Goal: Information Seeking & Learning: Learn about a topic

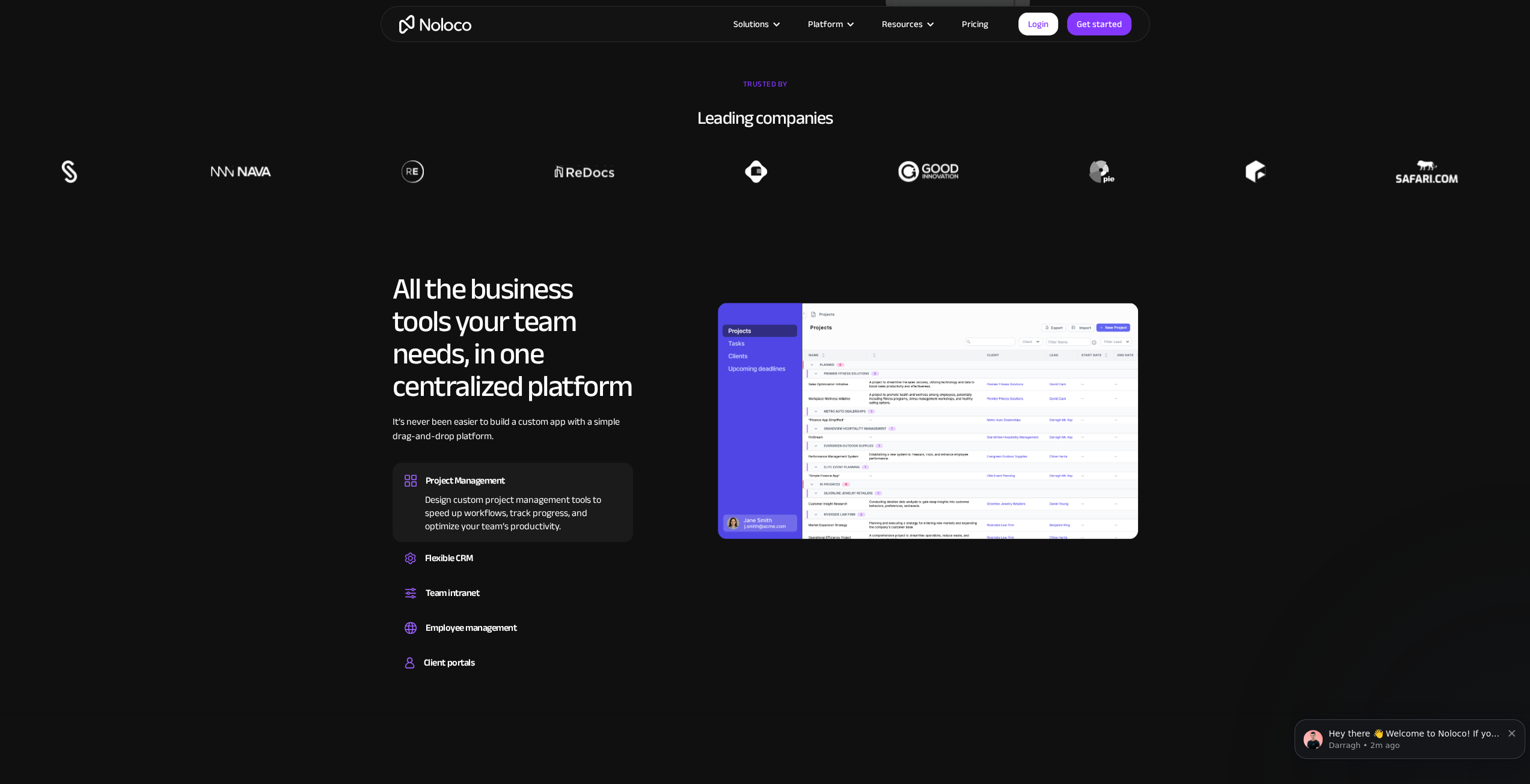
scroll to position [961, 0]
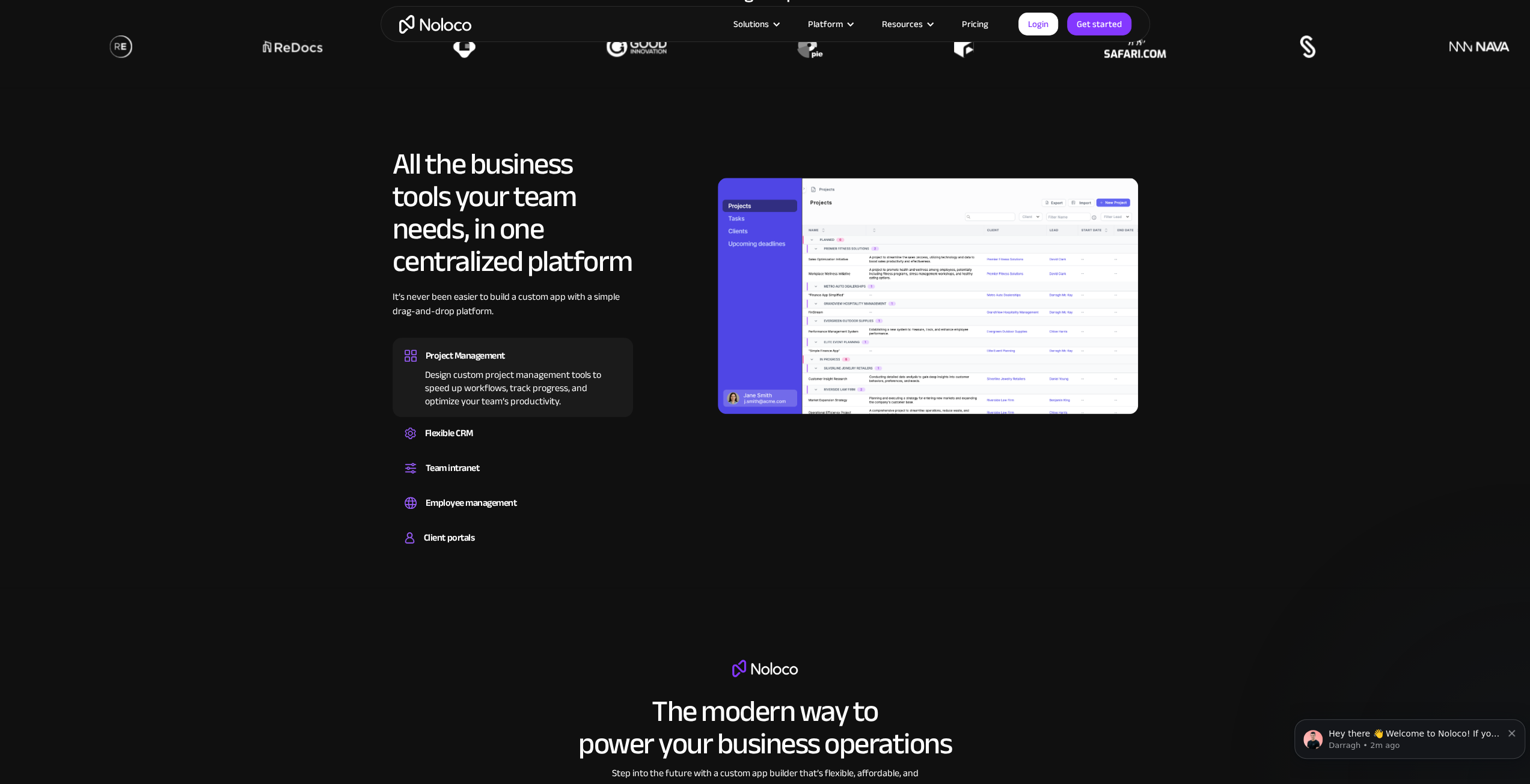
click at [462, 440] on div "Flexible CRM" at bounding box center [449, 433] width 48 height 18
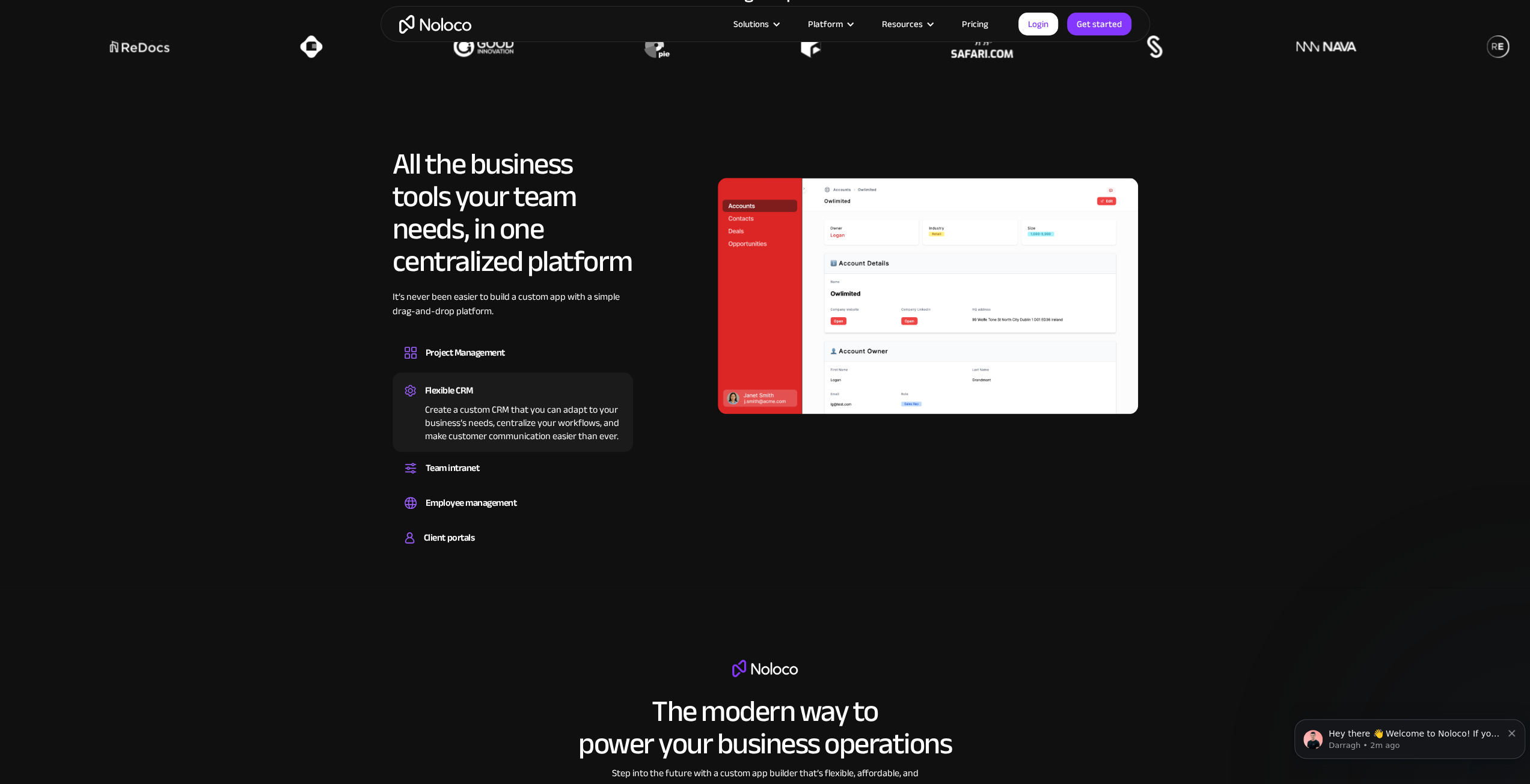
click at [489, 476] on div "Team intranet" at bounding box center [513, 468] width 217 height 18
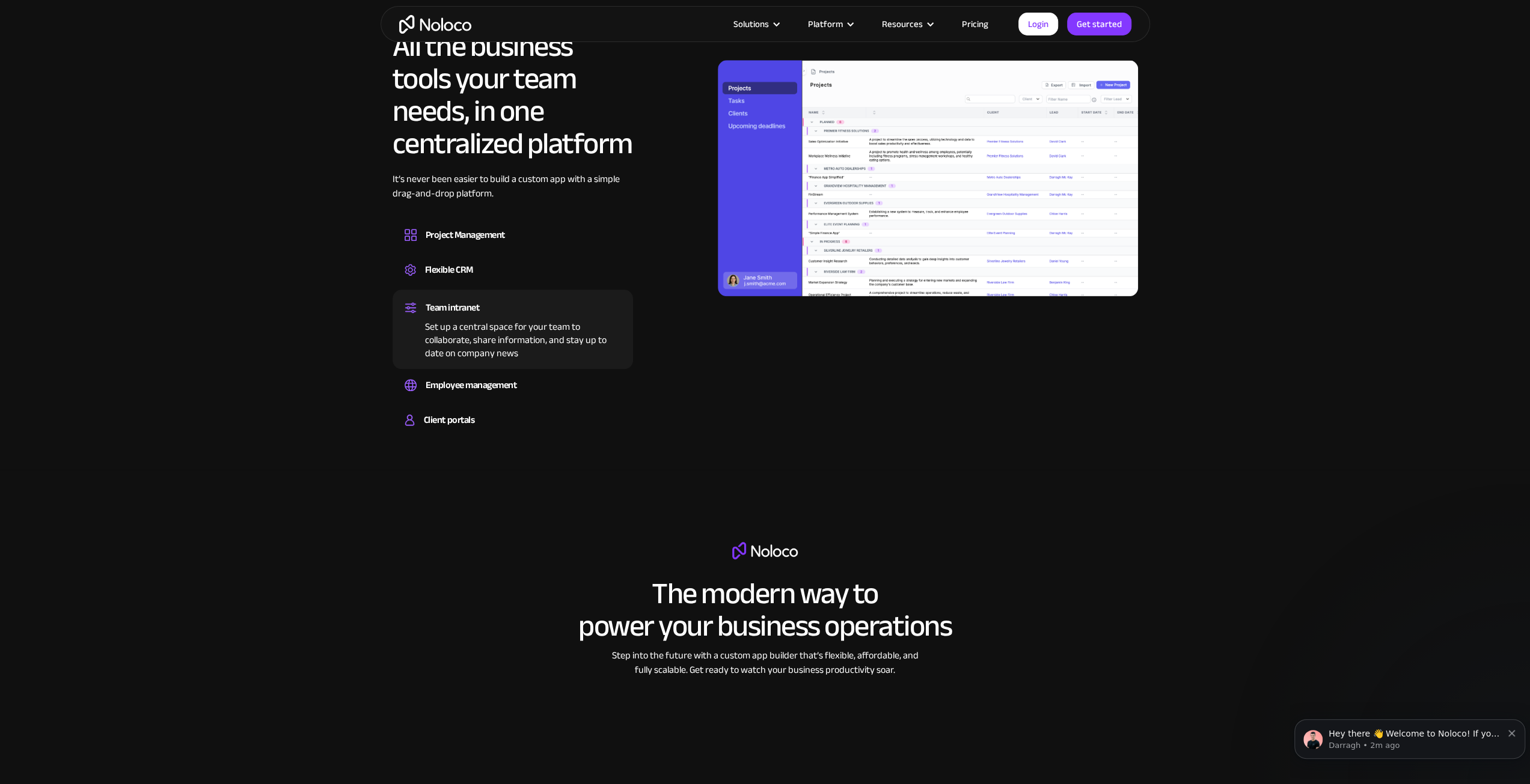
scroll to position [1081, 0]
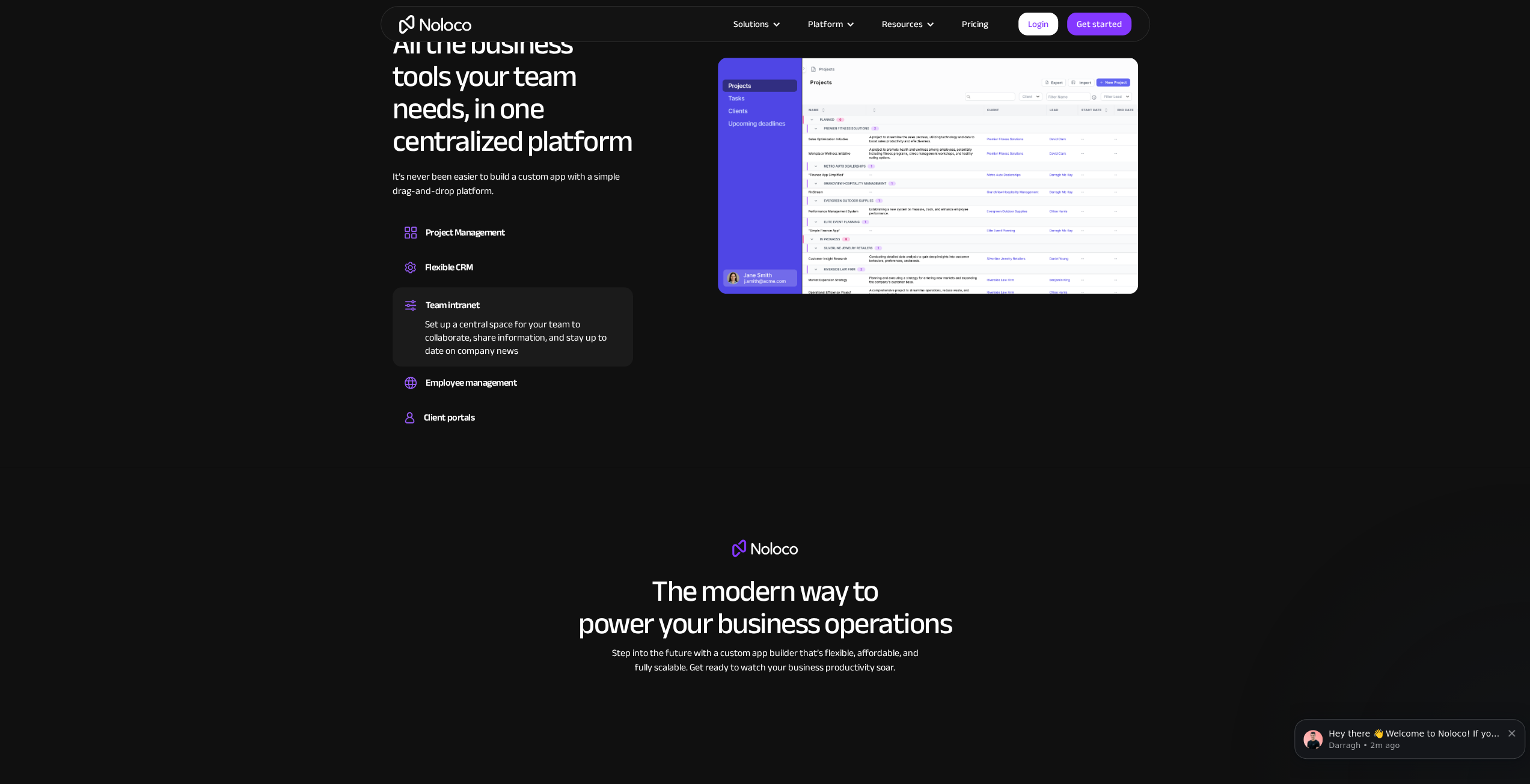
click at [505, 386] on div "Employee management" at bounding box center [472, 383] width 92 height 18
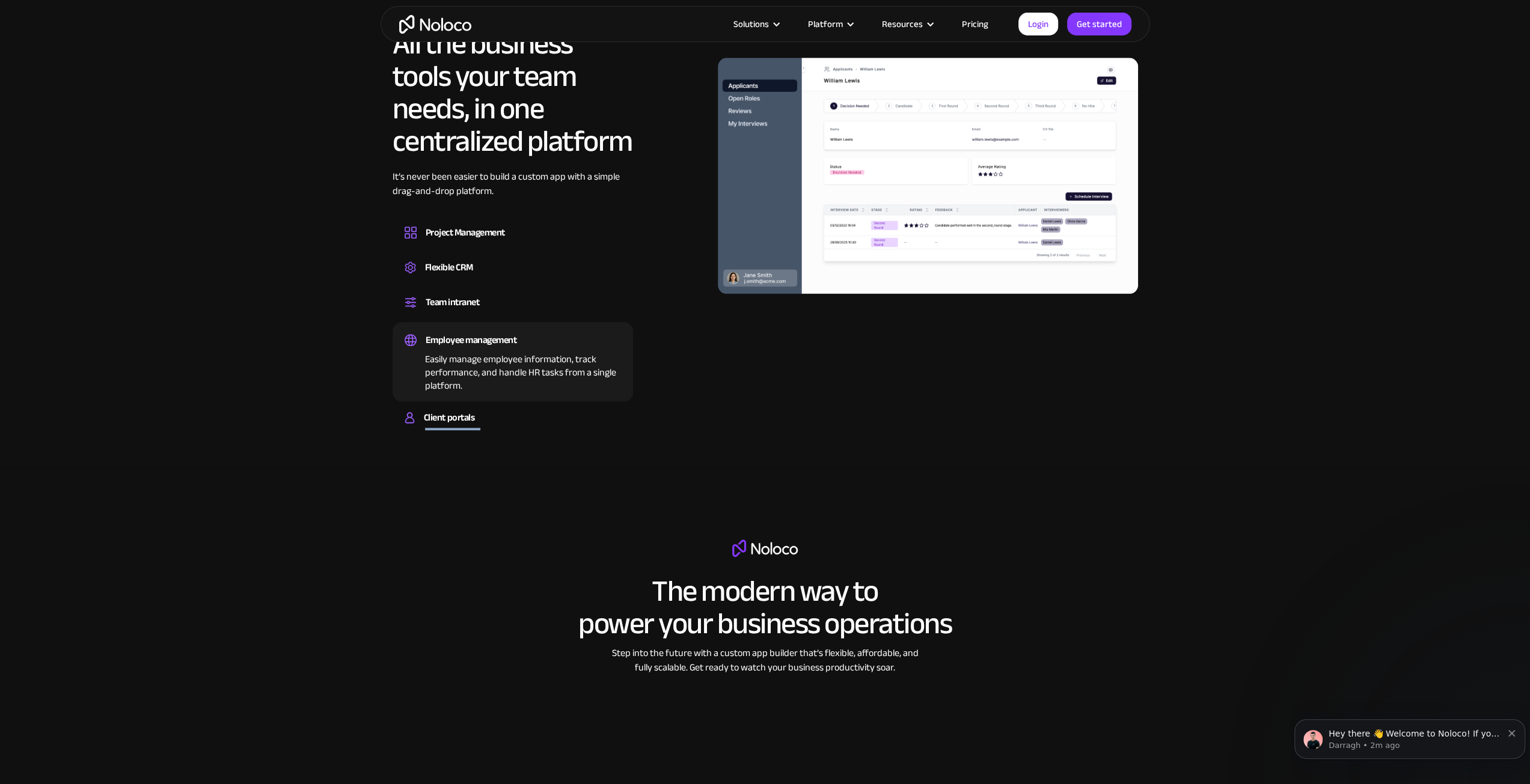
click at [479, 429] on div "Client portals Build a secure, fully-branded, and personalized client portal th…" at bounding box center [512, 420] width 241 height 34
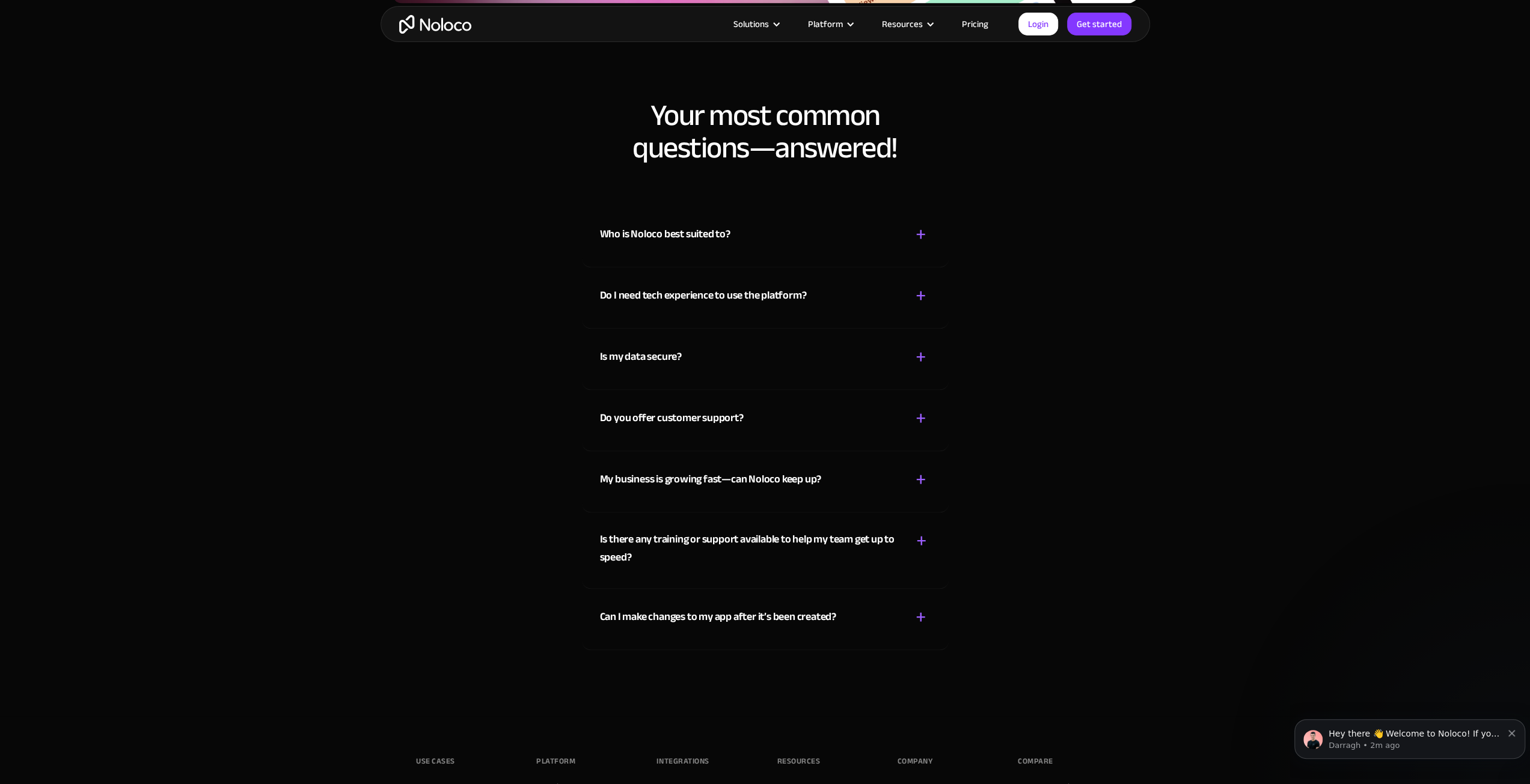
scroll to position [6131, 0]
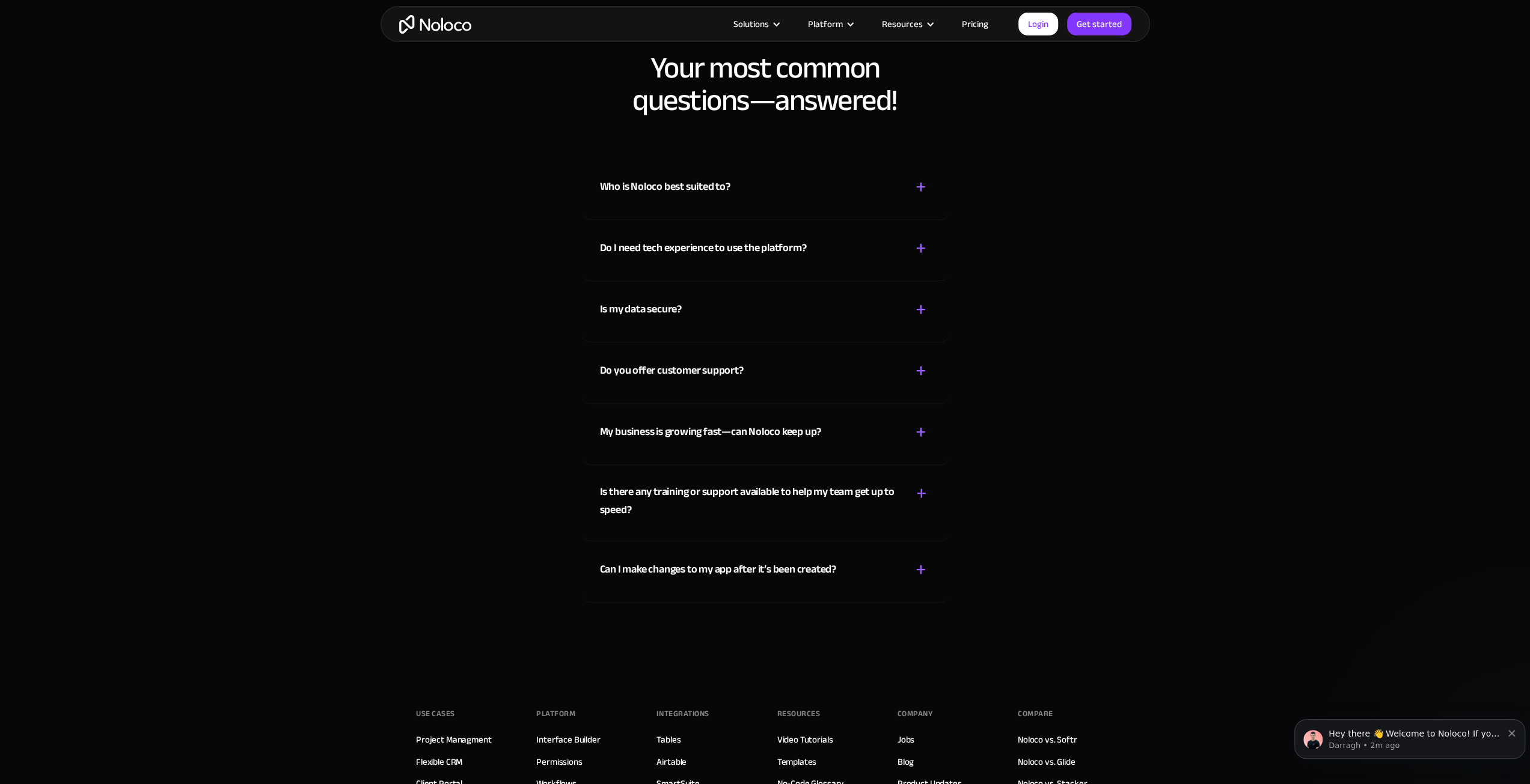
click at [925, 187] on div "+" at bounding box center [921, 186] width 11 height 21
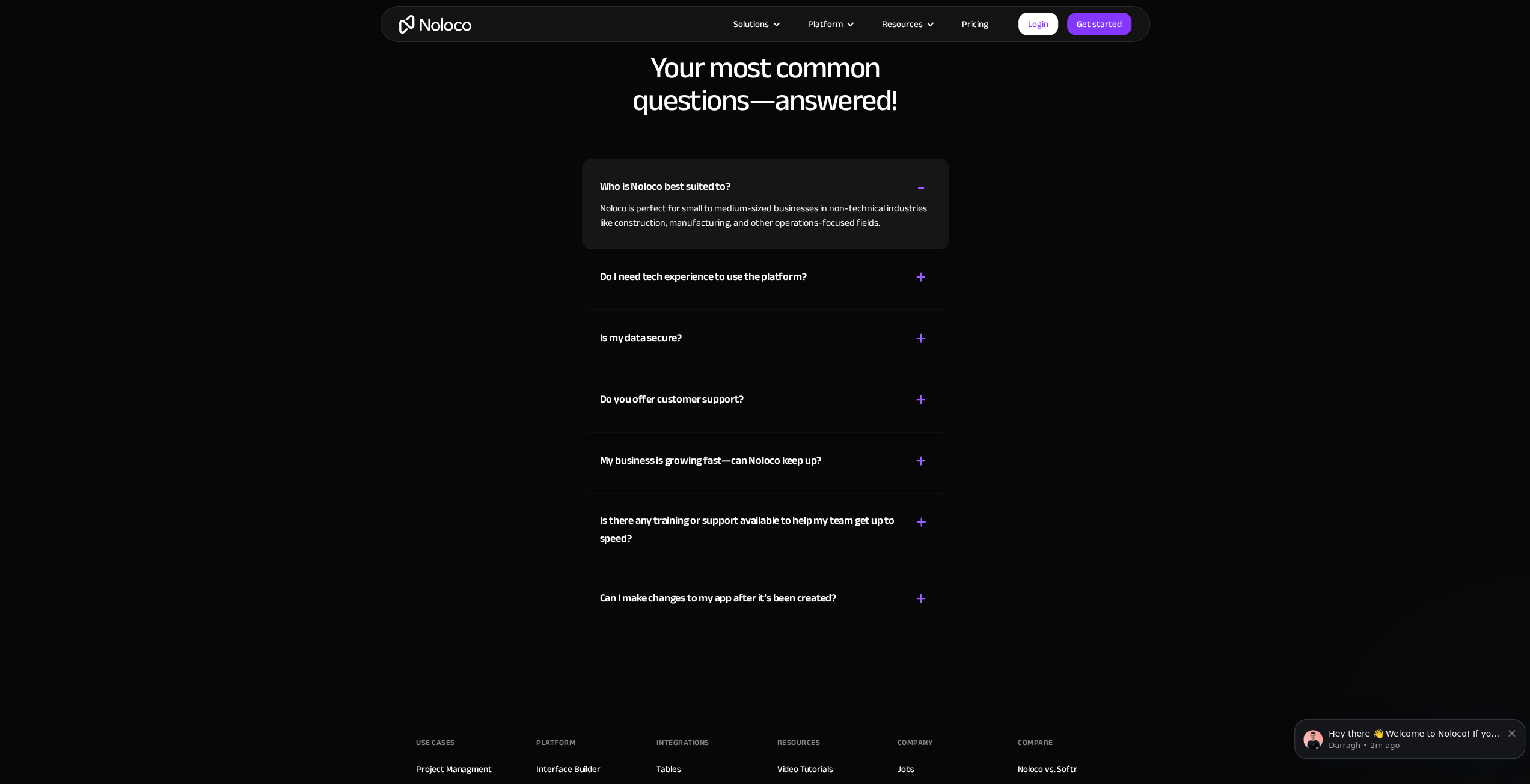
click at [917, 275] on div "+" at bounding box center [921, 277] width 11 height 21
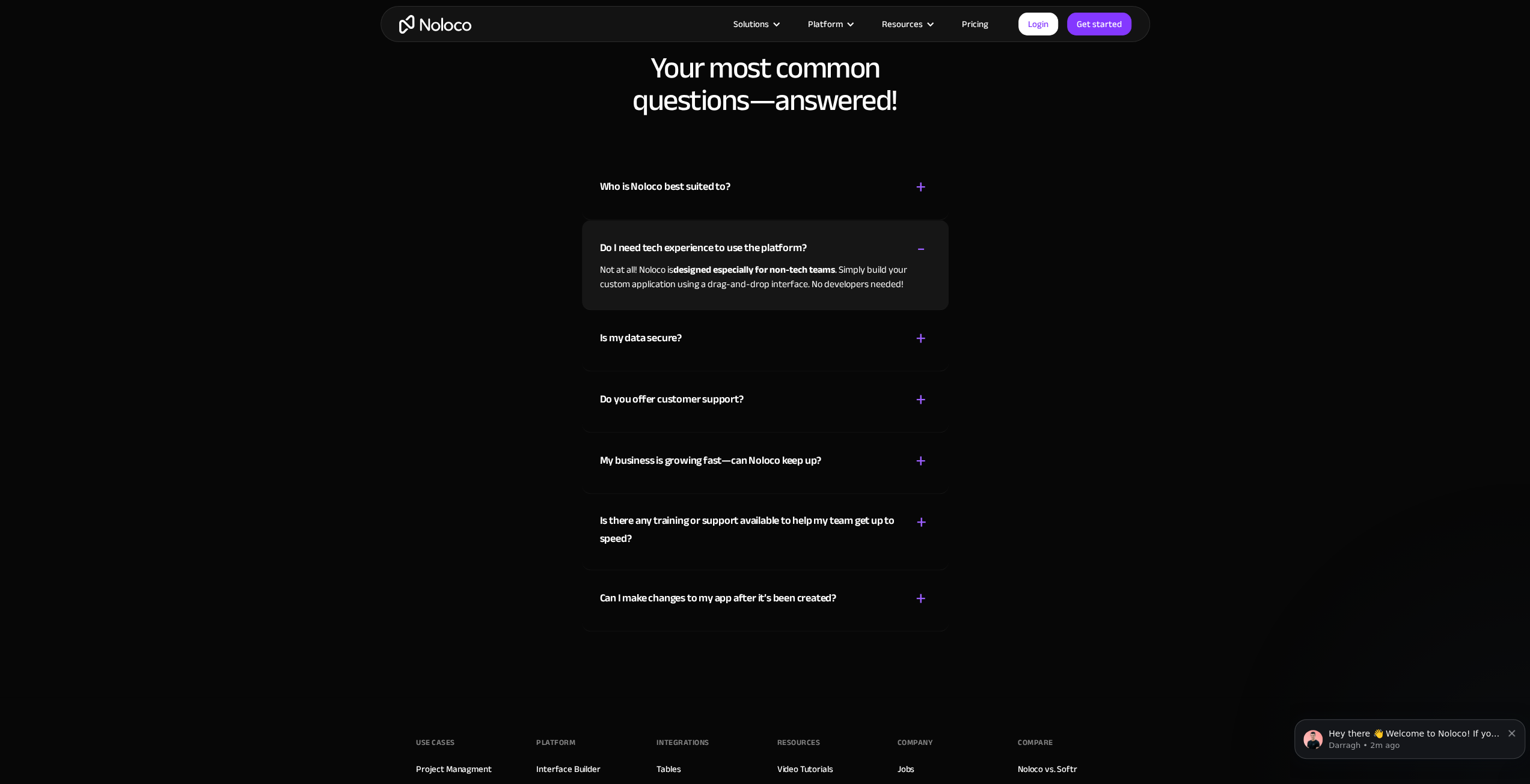
click at [921, 336] on div "+" at bounding box center [921, 338] width 11 height 21
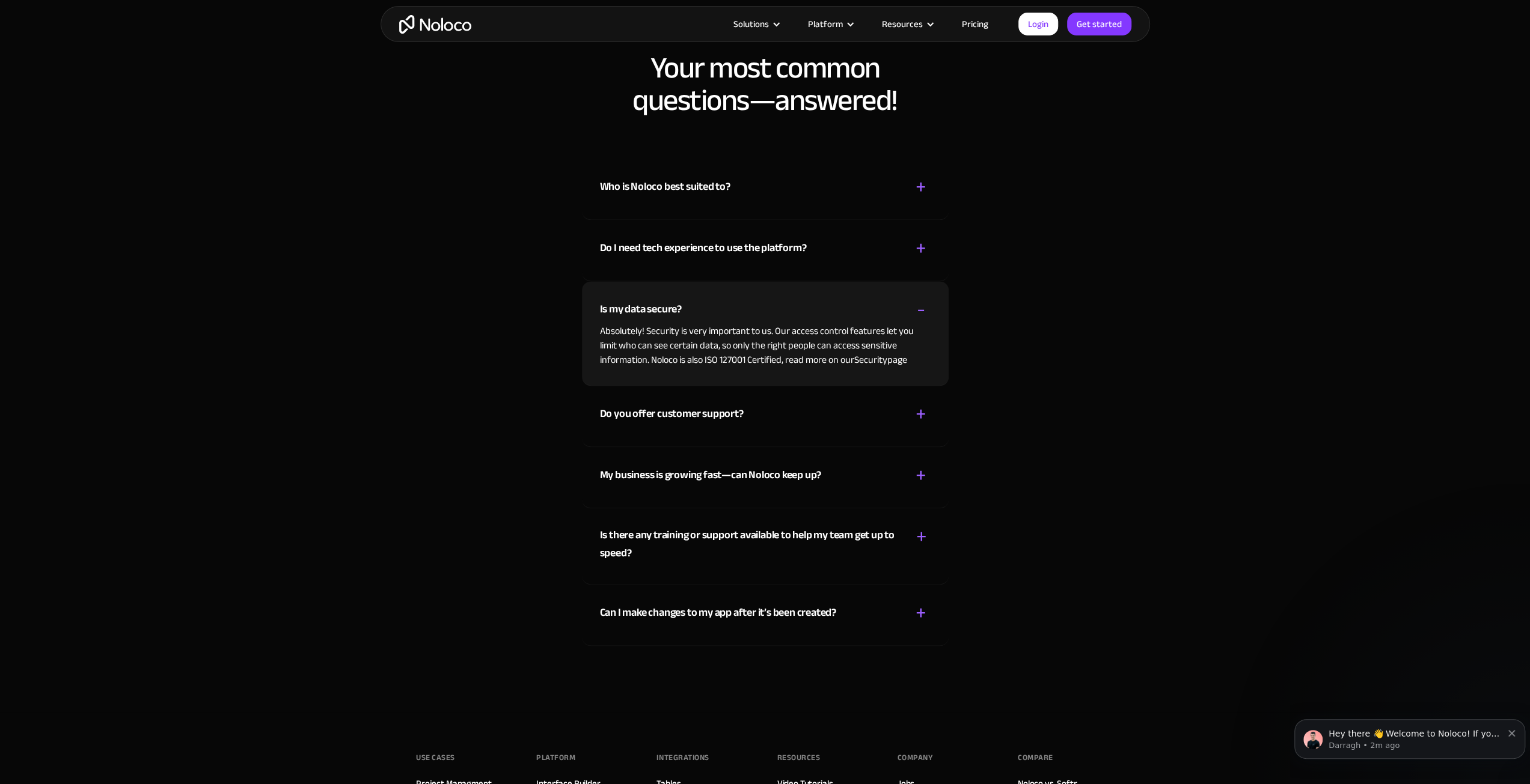
click at [923, 418] on div "+" at bounding box center [921, 414] width 11 height 21
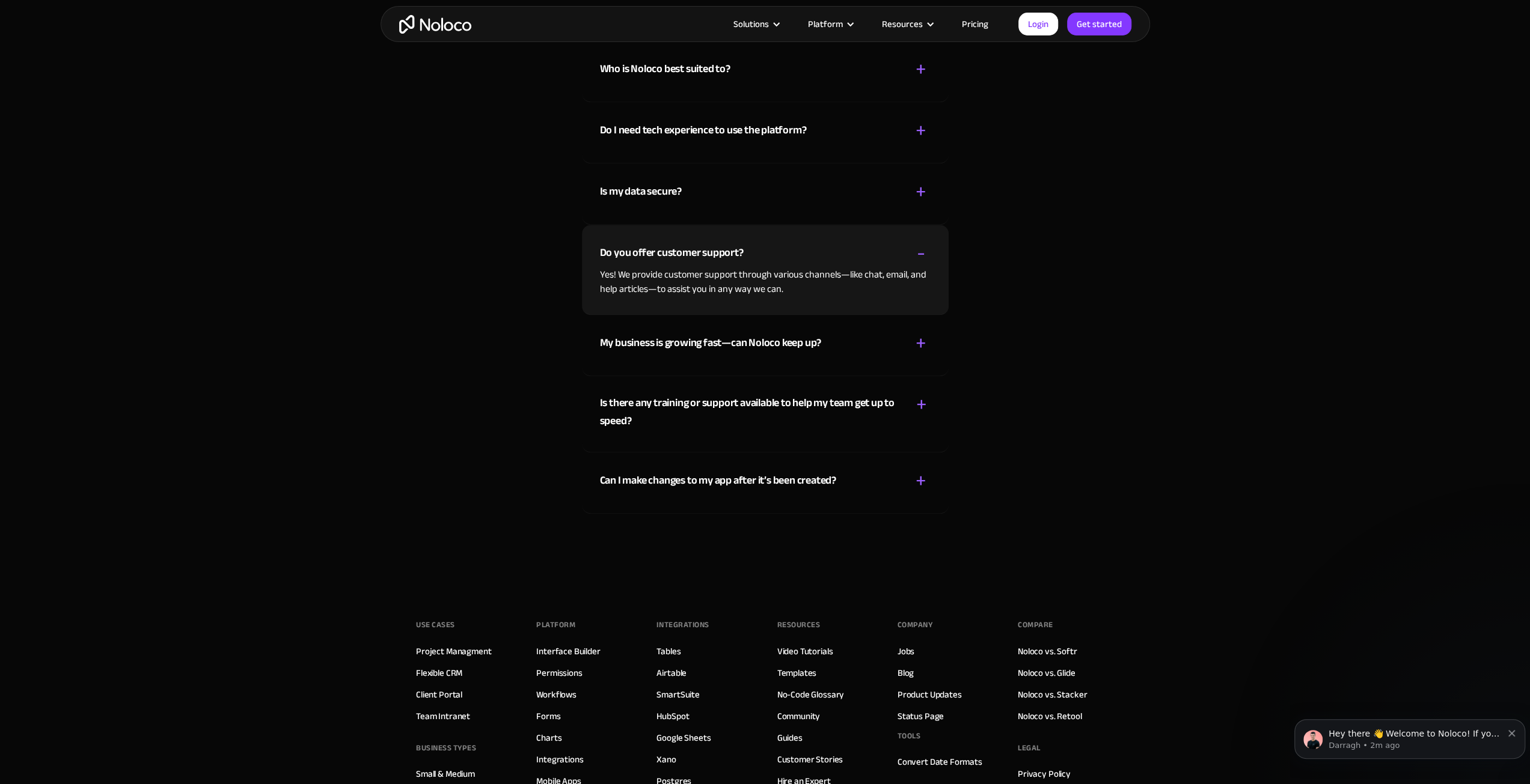
scroll to position [6251, 0]
click at [921, 330] on div "+" at bounding box center [921, 341] width 11 height 21
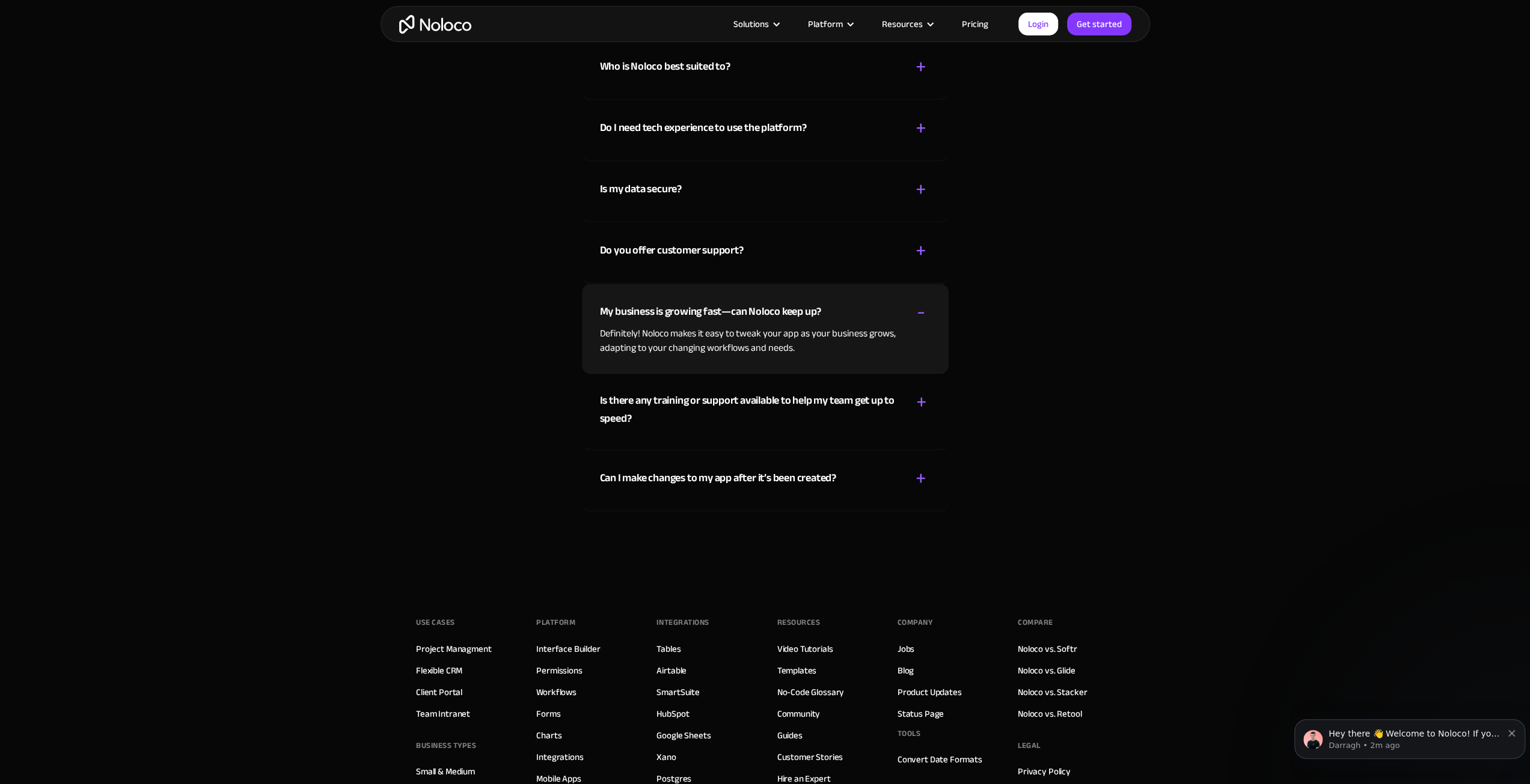
click at [917, 403] on div "+" at bounding box center [922, 402] width 11 height 21
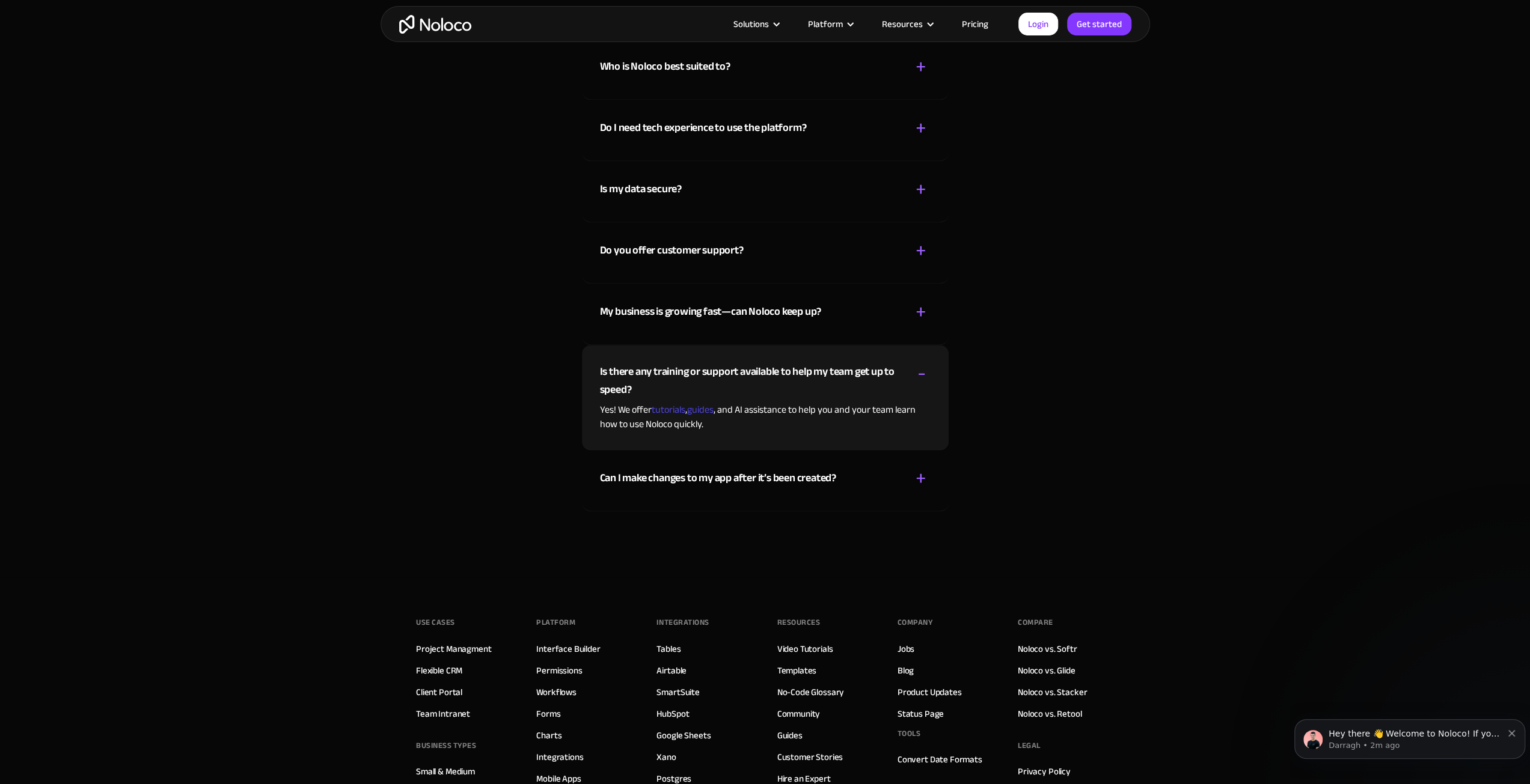
click at [915, 477] on div "+ -" at bounding box center [920, 478] width 19 height 21
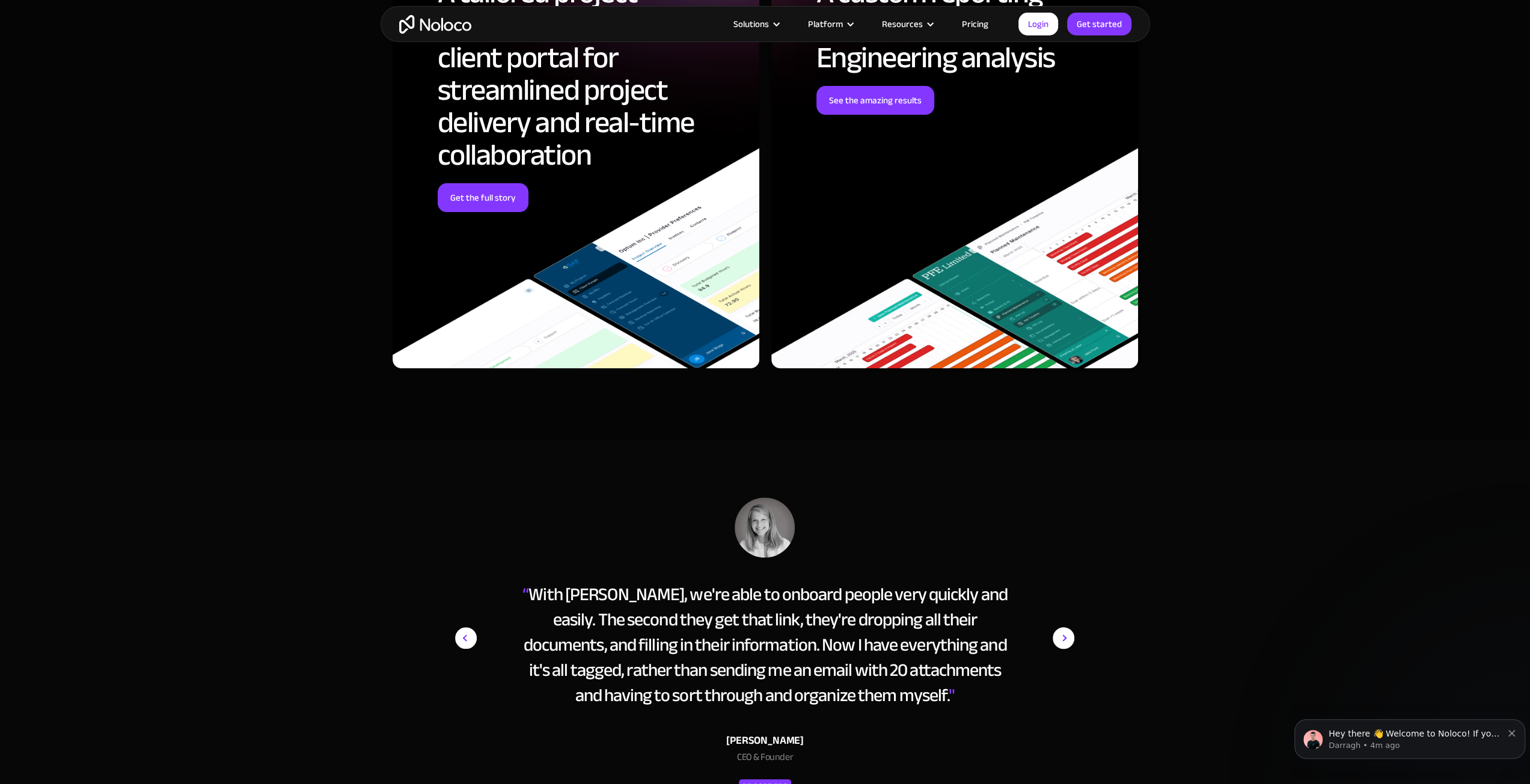
scroll to position [5178, 0]
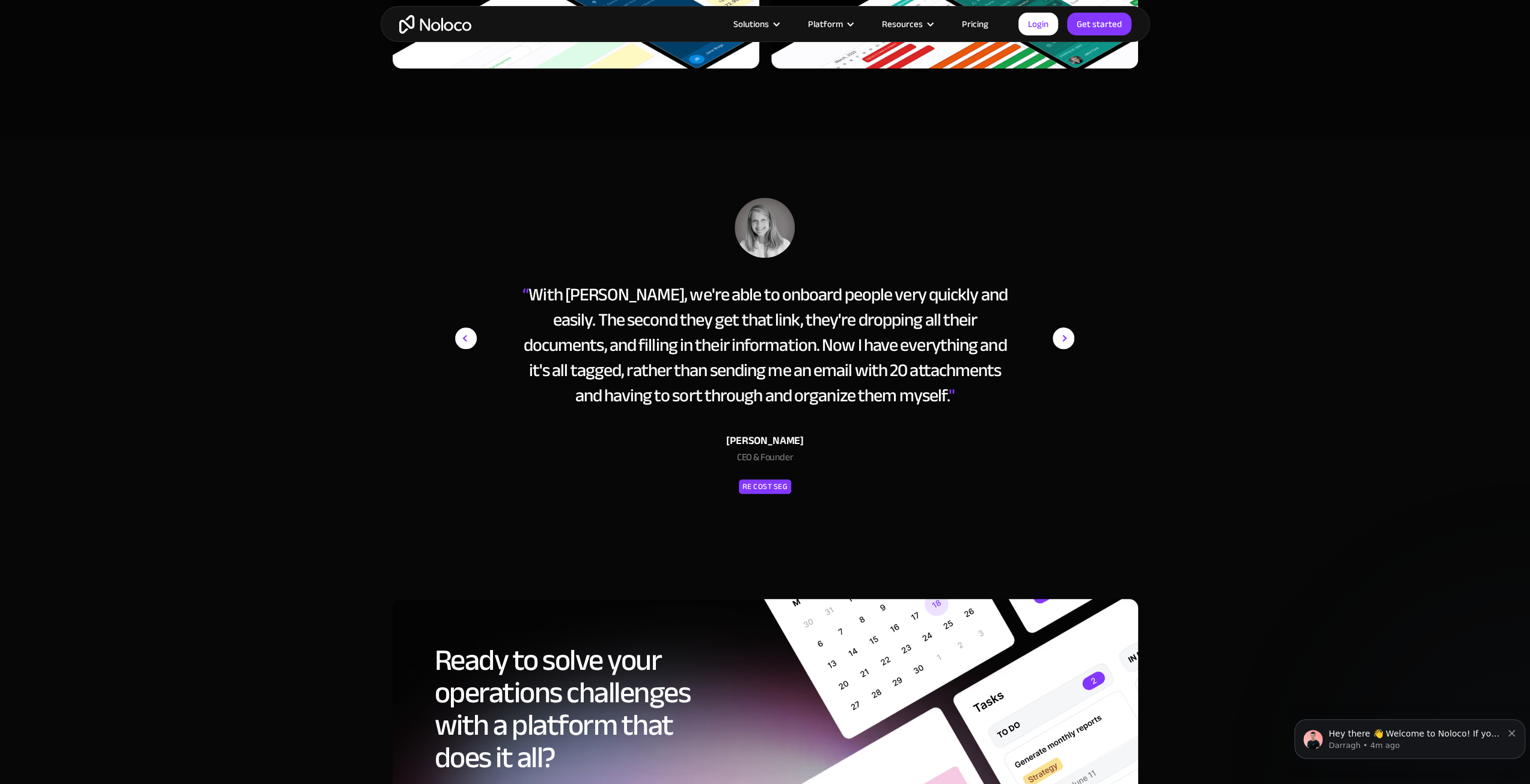
click at [1074, 338] on div "“ With [PERSON_NAME], we're able to onboard people very quickly and easily. The…" at bounding box center [764, 359] width 631 height 323
click at [1064, 334] on img "next slide" at bounding box center [1063, 338] width 22 height 281
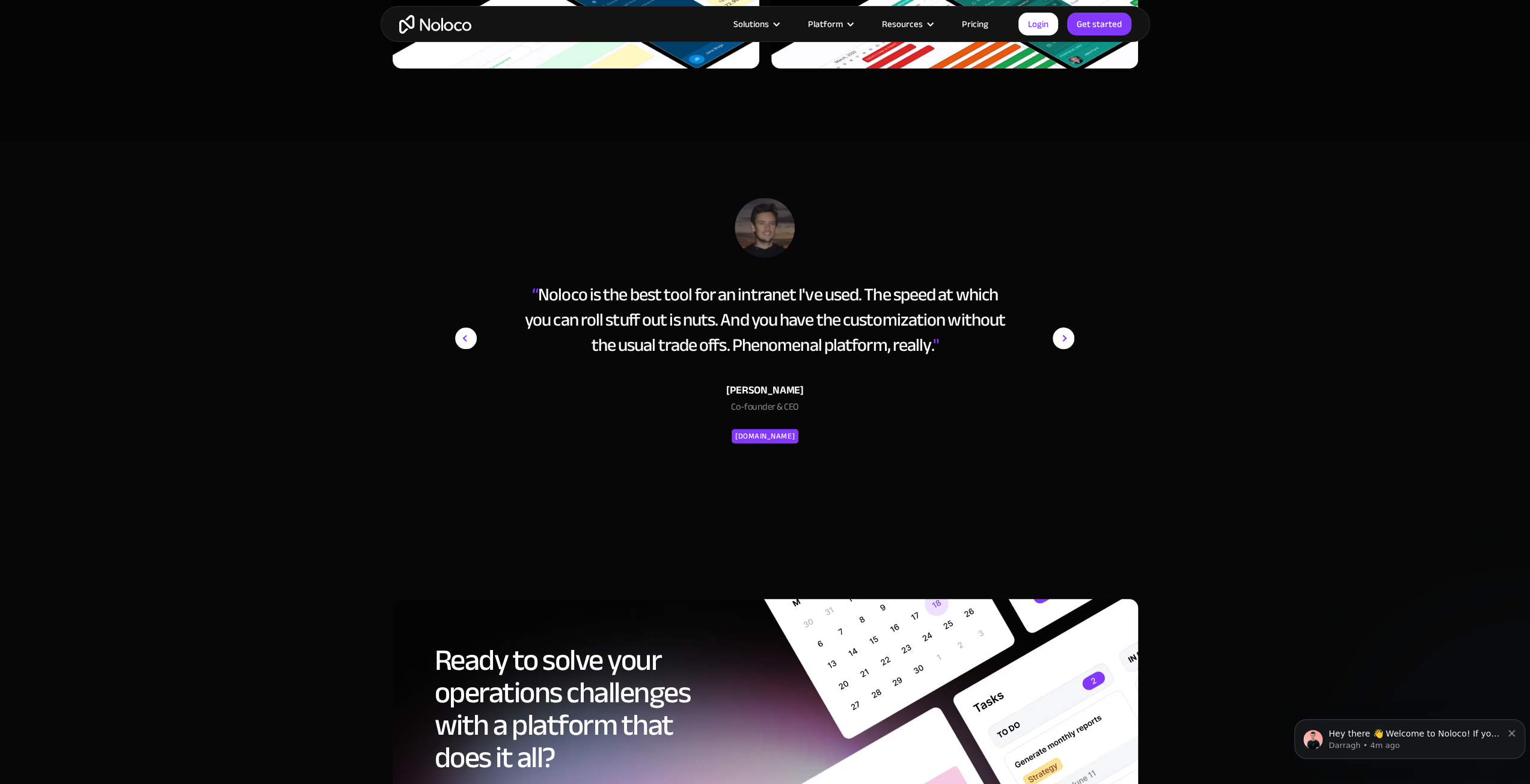
click at [1064, 334] on img "next slide" at bounding box center [1063, 338] width 22 height 281
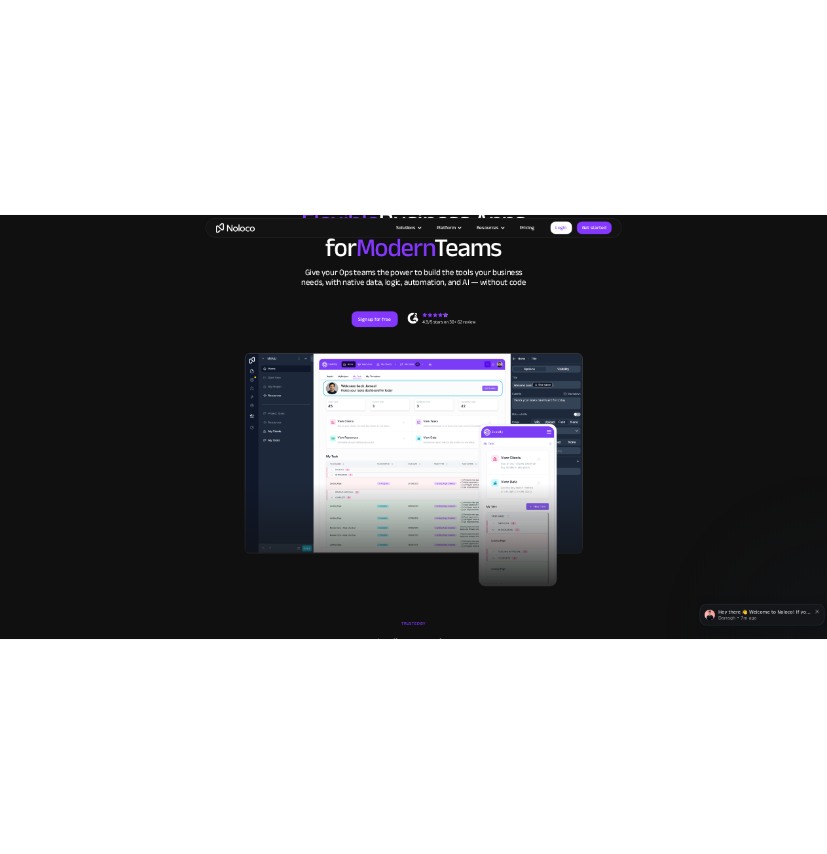
scroll to position [0, 0]
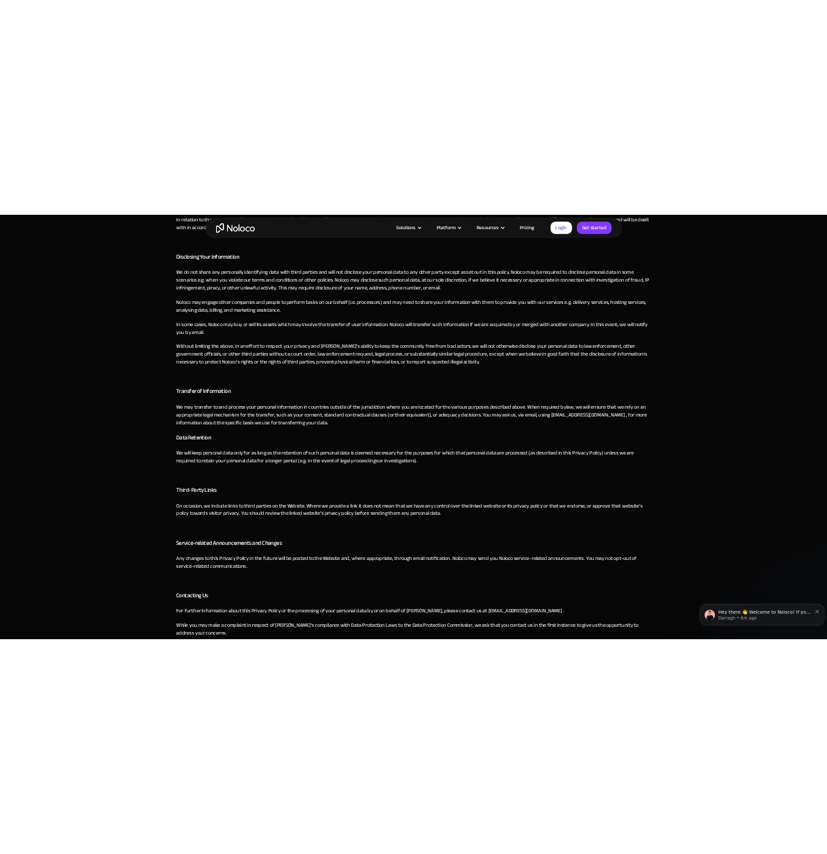
scroll to position [1768, 0]
